Goal: Task Accomplishment & Management: Complete application form

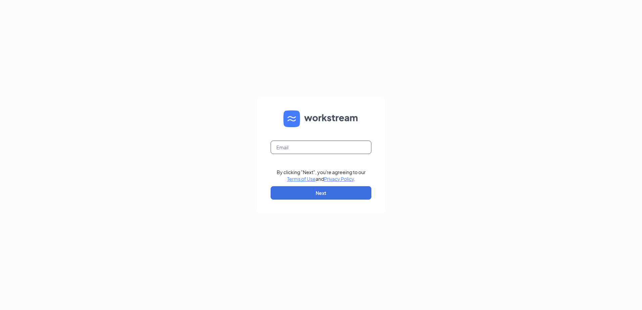
click at [333, 145] on input "text" at bounding box center [321, 147] width 101 height 13
type input "sk1725@smoothieking.com"
click at [306, 195] on button "Next" at bounding box center [321, 192] width 101 height 13
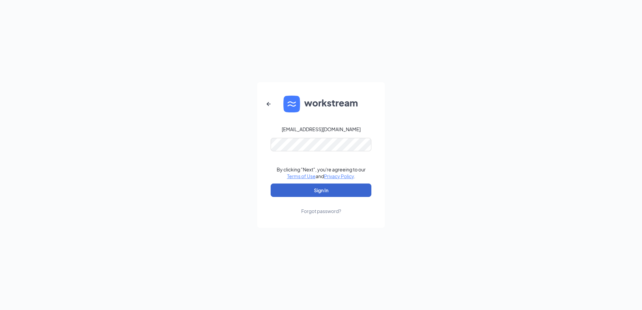
click at [313, 191] on button "Sign In" at bounding box center [321, 190] width 101 height 13
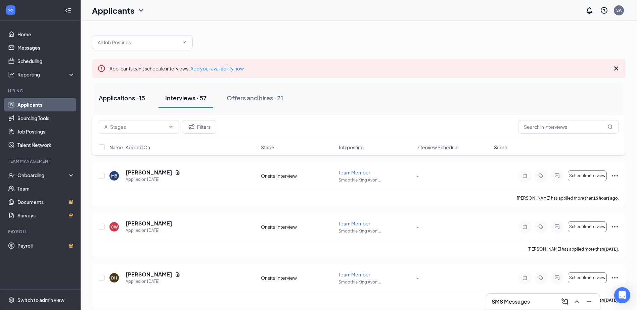
click at [118, 98] on div "Applications · 15" at bounding box center [122, 98] width 46 height 8
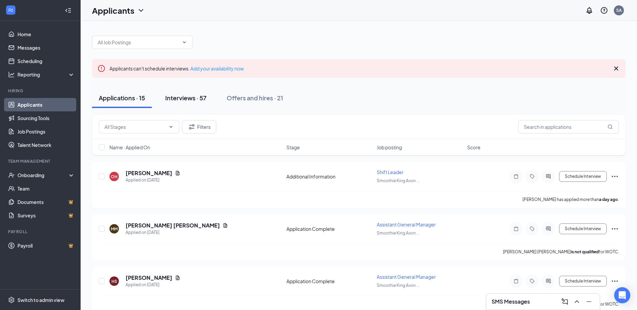
click at [188, 96] on div "Interviews · 57" at bounding box center [185, 98] width 41 height 8
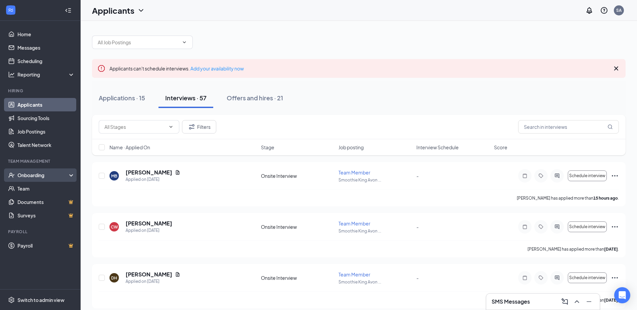
click at [29, 172] on div "Onboarding" at bounding box center [43, 175] width 52 height 7
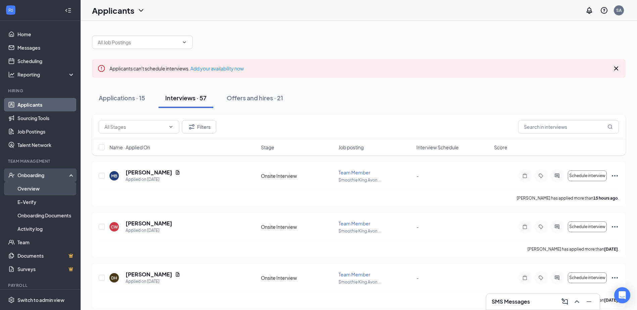
click at [29, 188] on link "Overview" at bounding box center [45, 188] width 57 height 13
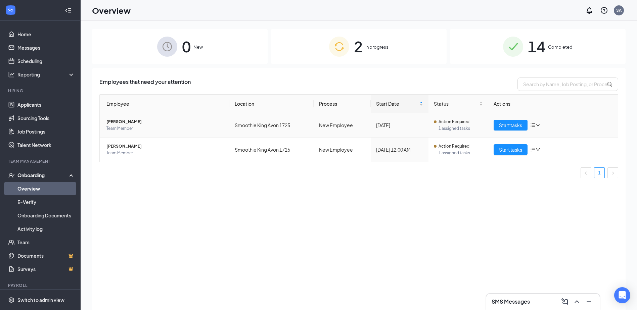
click at [121, 122] on span "[PERSON_NAME]" at bounding box center [164, 121] width 117 height 7
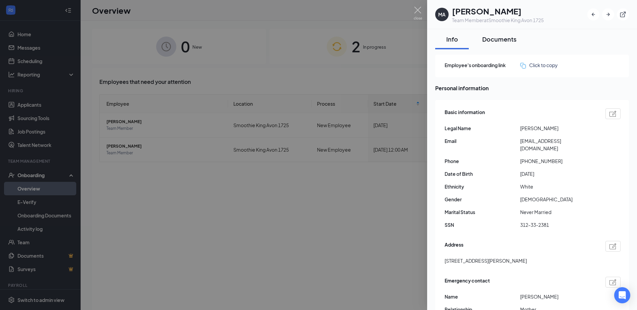
click at [497, 38] on div "Documents" at bounding box center [499, 39] width 34 height 8
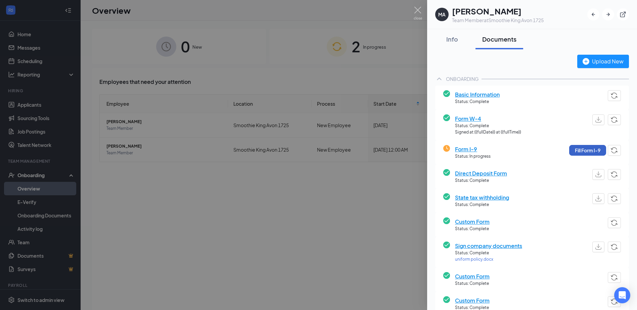
click at [576, 147] on button "Fill Form I-9" at bounding box center [587, 150] width 37 height 11
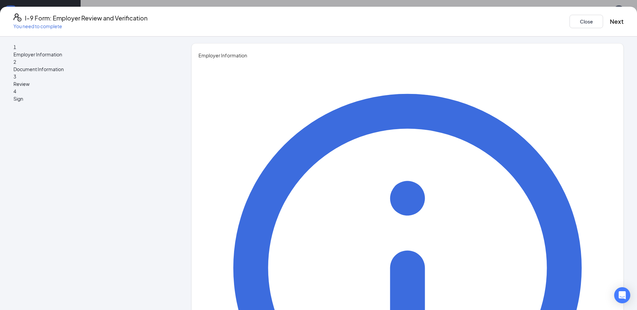
type input "JT"
type input "[PERSON_NAME]"
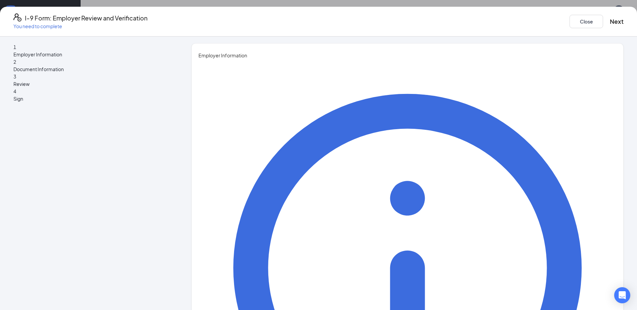
type input "District Manager"
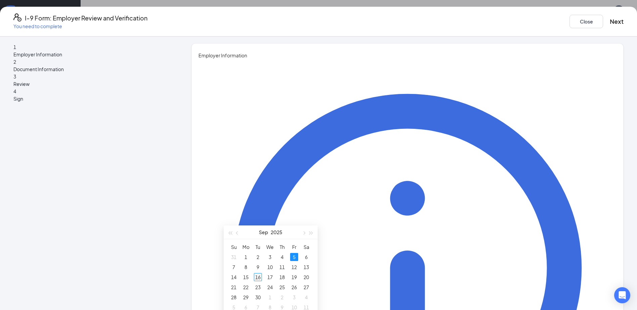
type input "[DATE]"
click at [256, 276] on div "16" at bounding box center [258, 277] width 8 height 8
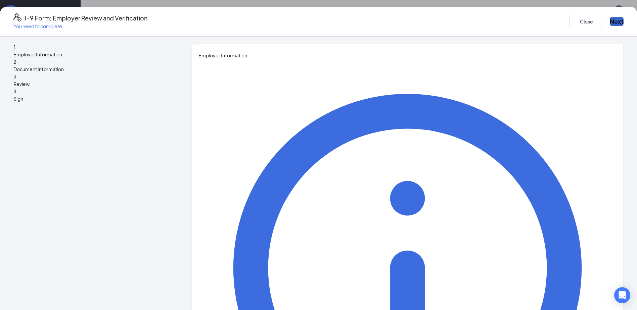
click at [610, 17] on button "Next" at bounding box center [617, 21] width 14 height 9
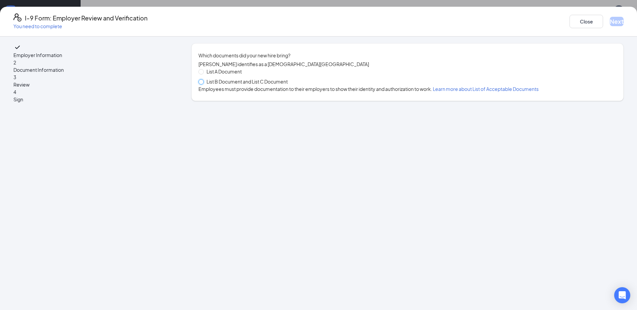
click at [203, 84] on input "List B Document and List C Document" at bounding box center [200, 81] width 5 height 5
radio input "true"
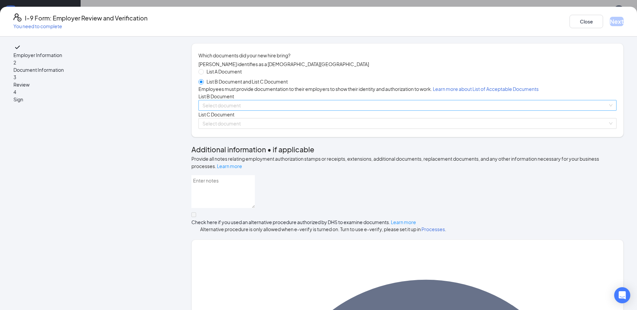
click at [245, 110] on input "search" at bounding box center [404, 105] width 405 height 10
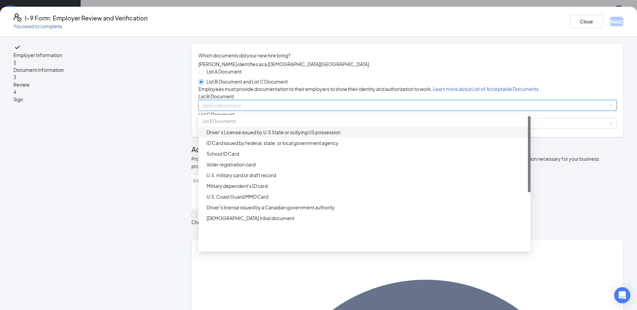
click at [276, 138] on div "Driver’s License issued by U.S State or outlying US possession" at bounding box center [364, 132] width 332 height 11
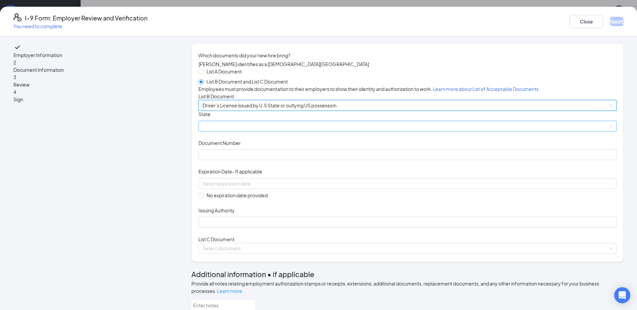
click at [276, 131] on span at bounding box center [407, 126] width 410 height 10
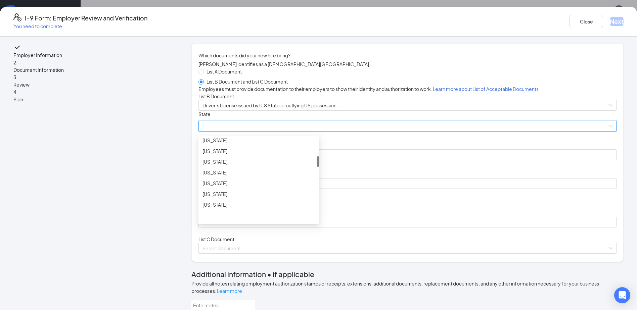
scroll to position [235, 0]
click at [242, 154] on div "[US_STATE]" at bounding box center [258, 149] width 113 height 7
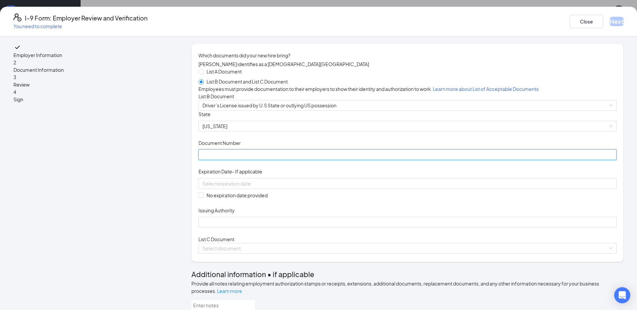
click at [242, 160] on input "Document Number" at bounding box center [407, 154] width 418 height 11
type input "9371211348"
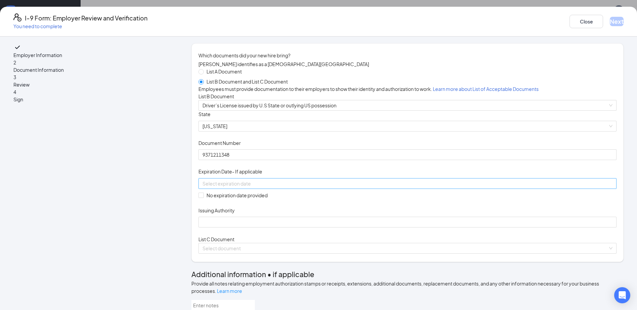
click at [247, 187] on input at bounding box center [406, 183] width 409 height 7
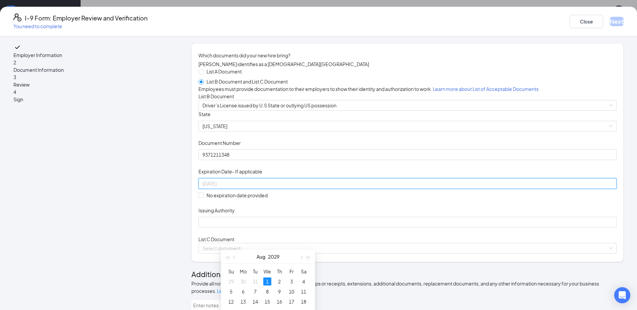
click at [268, 282] on div "1" at bounding box center [267, 282] width 8 height 8
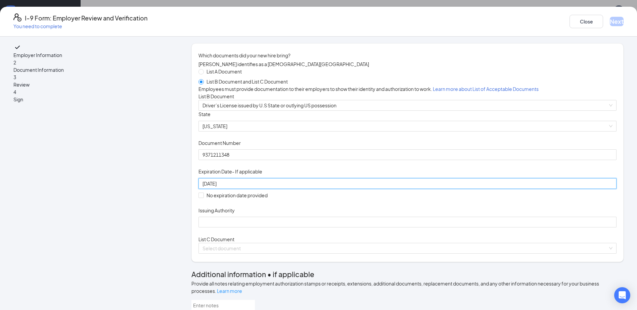
type input "[DATE]"
click at [396, 228] on div "Document Title Driver’s License issued by U.S State or outlying US possession S…" at bounding box center [407, 169] width 418 height 117
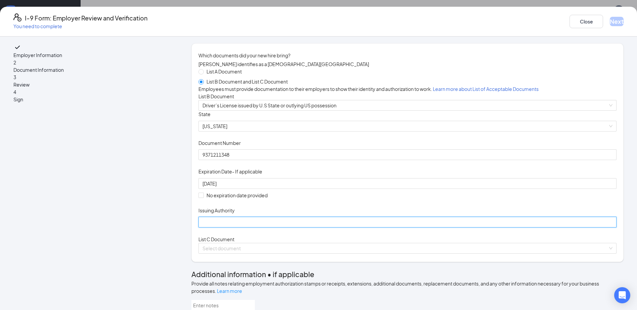
click at [257, 228] on input "Issuing Authority" at bounding box center [407, 222] width 418 height 11
type input "[US_STATE]"
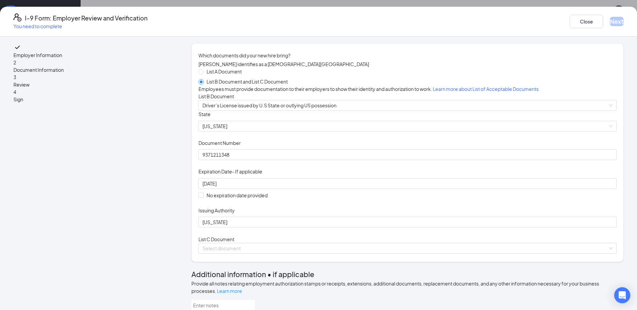
click at [537, 228] on div "Document Title Driver’s License issued by U.S State or outlying US possession S…" at bounding box center [407, 169] width 418 height 117
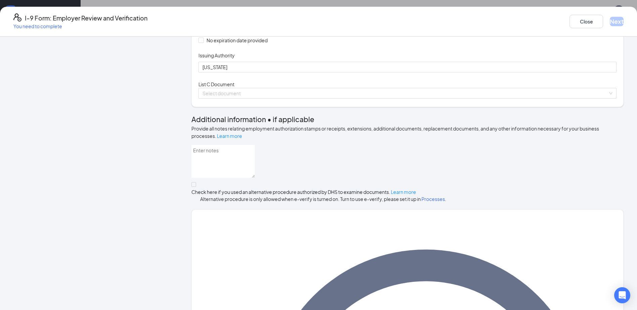
scroll to position [157, 0]
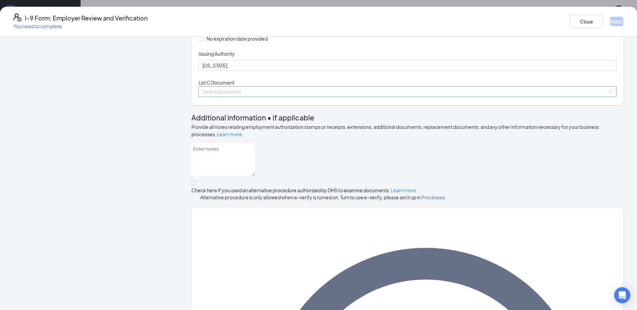
click at [260, 97] on input "search" at bounding box center [404, 92] width 405 height 10
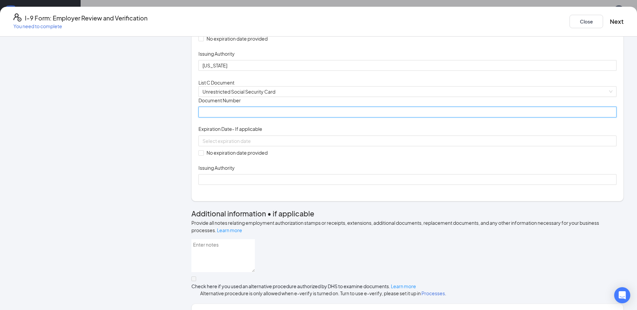
click at [250, 117] on input "Document Number" at bounding box center [407, 112] width 418 height 11
type input "312332381"
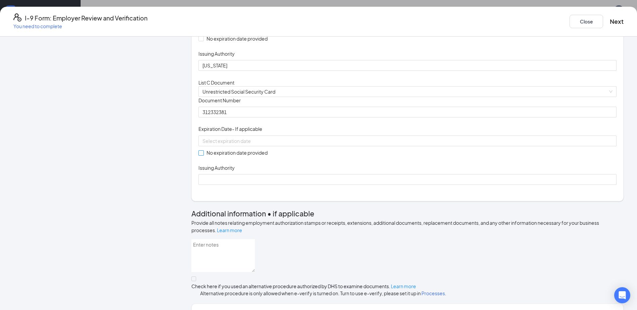
click at [203, 155] on input "No expiration date provided" at bounding box center [200, 152] width 5 height 5
checkbox input "true"
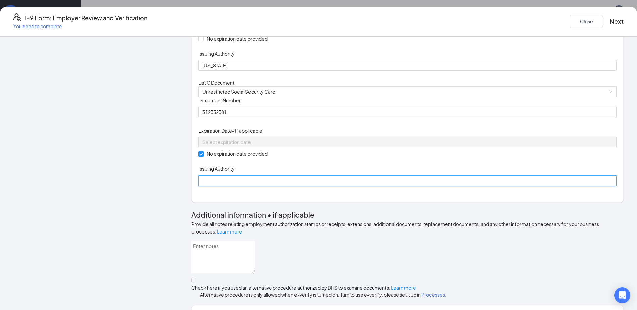
click at [243, 186] on input "Issuing Authority" at bounding box center [407, 181] width 418 height 11
type input "SSA"
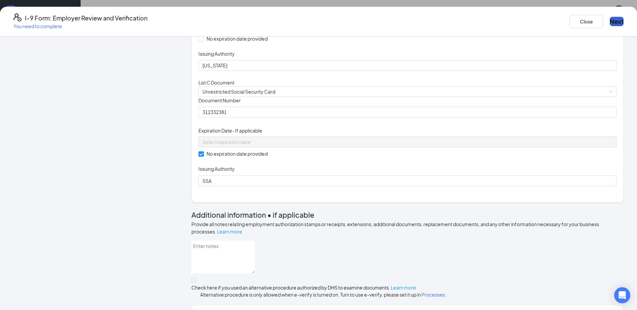
click at [610, 21] on button "Next" at bounding box center [617, 21] width 14 height 9
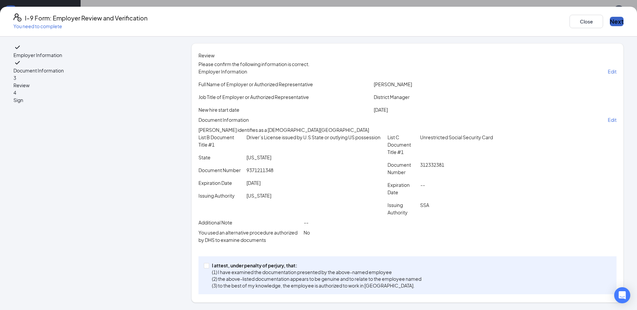
scroll to position [53, 0]
click at [208, 267] on input "I attest, under penalty of [PERSON_NAME], that: (1) I have examined the documen…" at bounding box center [206, 265] width 5 height 5
checkbox input "true"
click at [610, 17] on button "Next" at bounding box center [617, 21] width 14 height 9
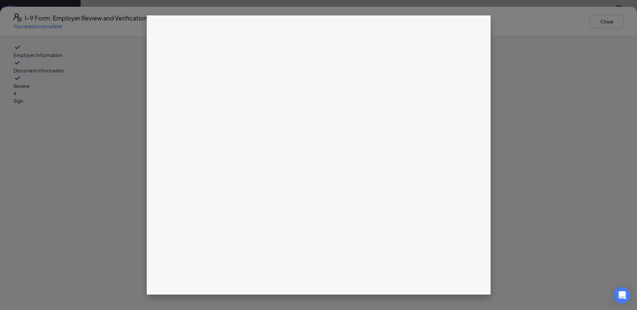
scroll to position [235, 0]
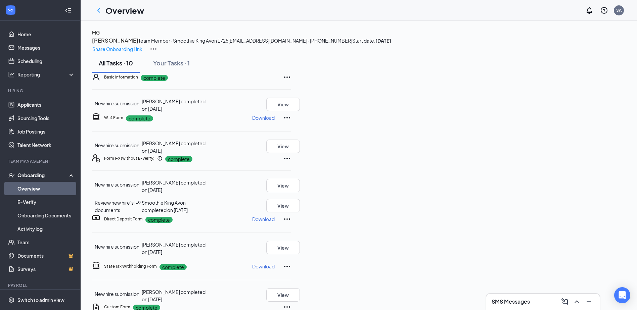
click at [32, 187] on link "Overview" at bounding box center [45, 188] width 57 height 13
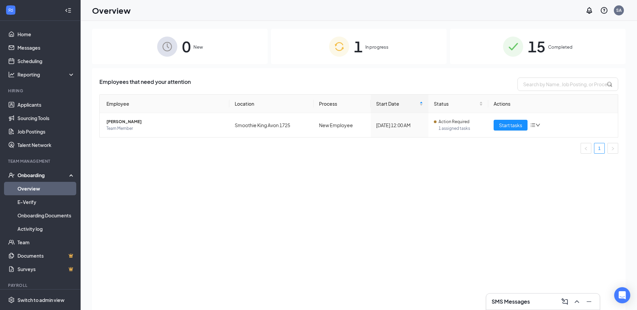
click at [563, 46] on span "Completed" at bounding box center [560, 47] width 25 height 7
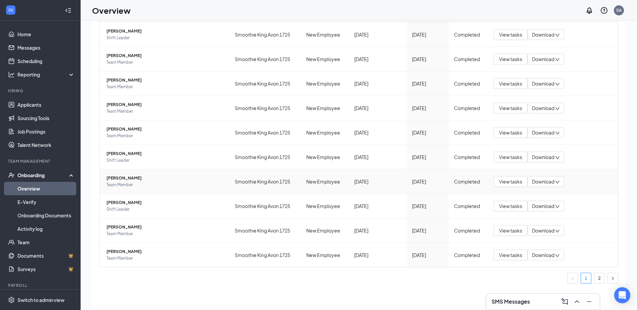
scroll to position [30, 0]
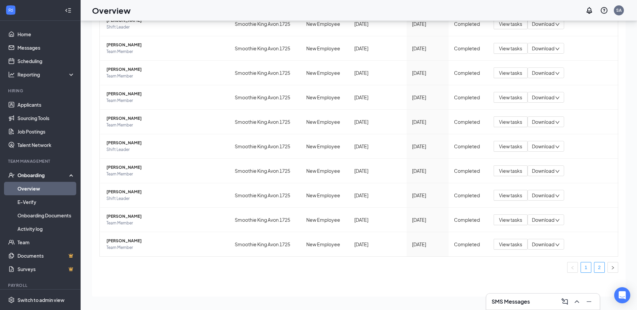
click at [594, 265] on link "2" at bounding box center [599, 267] width 10 height 10
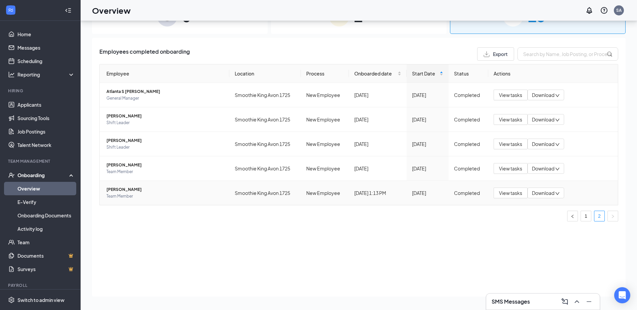
click at [560, 192] on icon "down" at bounding box center [557, 193] width 5 height 5
click at [559, 211] on div "Download summary" at bounding box center [561, 207] width 55 height 8
click at [562, 191] on div "Download" at bounding box center [545, 193] width 37 height 11
click at [560, 193] on icon "down" at bounding box center [557, 193] width 5 height 5
click at [560, 195] on icon "down" at bounding box center [557, 193] width 5 height 5
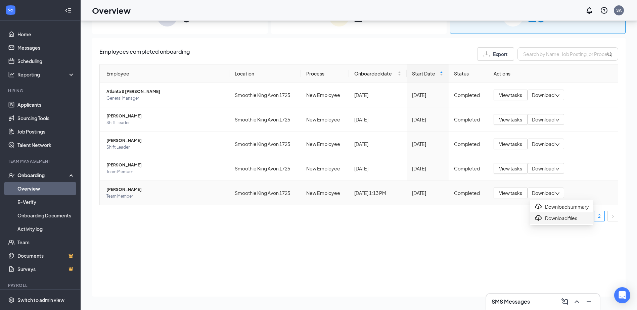
click at [555, 222] on div "Download files" at bounding box center [561, 218] width 55 height 8
